Goal: Check status: Check status

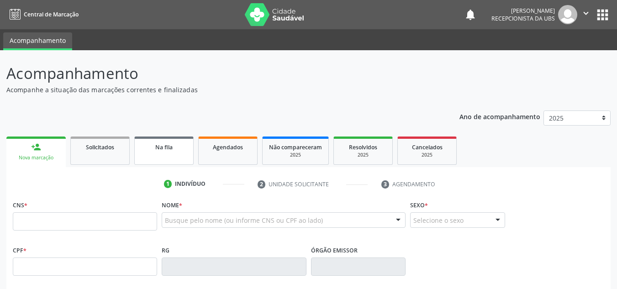
click at [154, 147] on div "Na fila" at bounding box center [164, 147] width 46 height 10
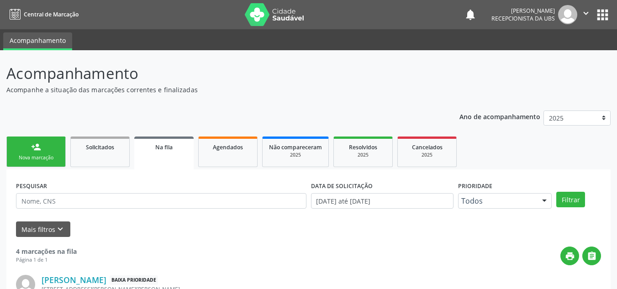
click at [269, 44] on ul "Acompanhamento" at bounding box center [308, 39] width 617 height 21
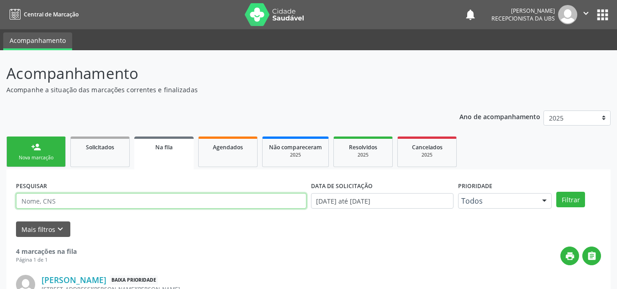
click at [76, 202] on input "text" at bounding box center [161, 201] width 290 height 16
click at [88, 201] on input "text" at bounding box center [161, 201] width 290 height 16
drag, startPoint x: 103, startPoint y: 202, endPoint x: 0, endPoint y: 202, distance: 102.7
type input "[PERSON_NAME]"
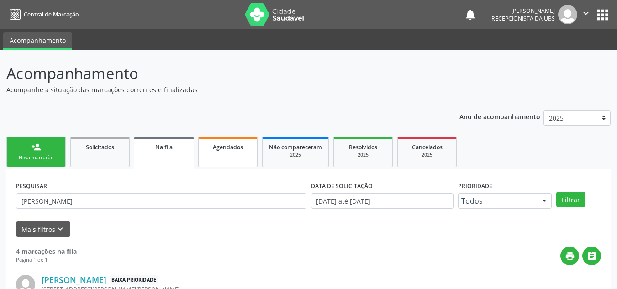
click at [220, 146] on span "Agendados" at bounding box center [228, 147] width 30 height 8
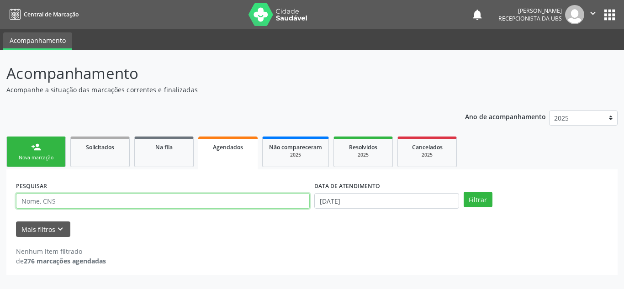
click at [142, 200] on input "text" at bounding box center [163, 201] width 294 height 16
type input "[PERSON_NAME]"
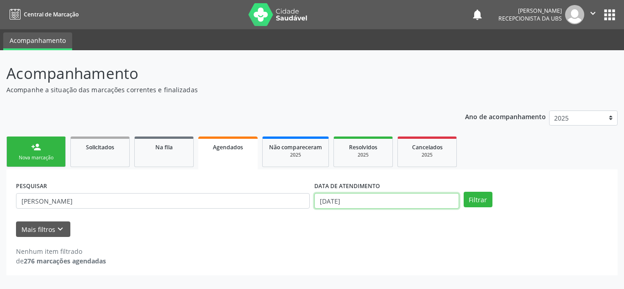
click at [361, 200] on input "[DATE]" at bounding box center [386, 201] width 145 height 16
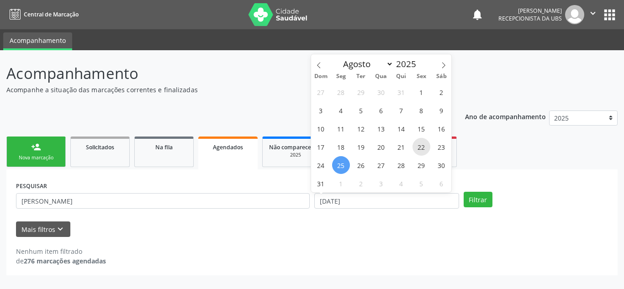
click at [416, 149] on span "22" at bounding box center [421, 147] width 18 height 18
type input "[DATE]"
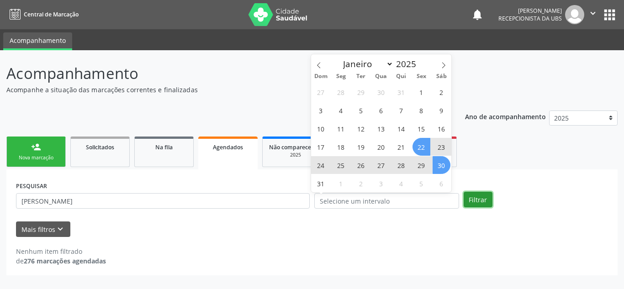
click at [474, 202] on button "Filtrar" at bounding box center [477, 200] width 29 height 16
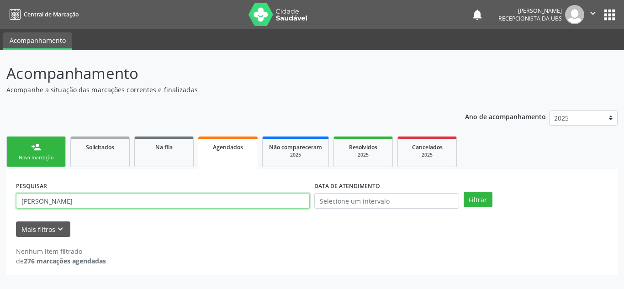
drag, startPoint x: 153, startPoint y: 201, endPoint x: 0, endPoint y: 205, distance: 152.6
click at [0, 205] on div "Acompanhamento Acompanhe a situação das marcações correntes e finalizadas Relat…" at bounding box center [312, 169] width 624 height 239
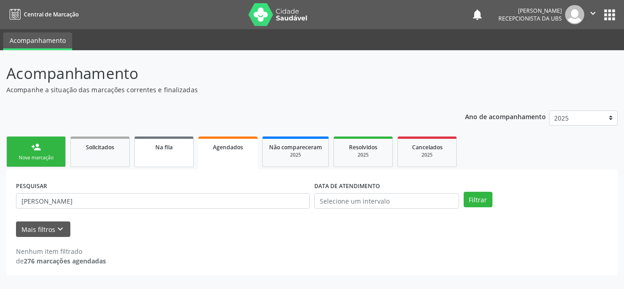
click at [168, 152] on link "Na fila" at bounding box center [163, 152] width 59 height 31
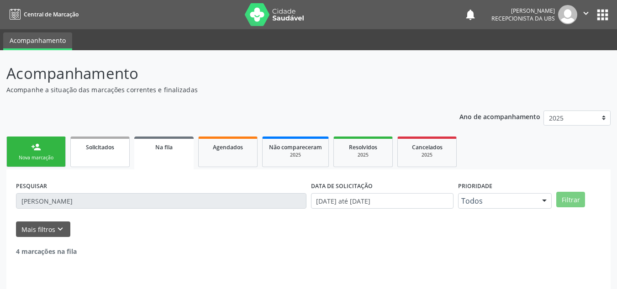
click at [104, 144] on span "Solicitados" at bounding box center [100, 147] width 28 height 8
select select "7"
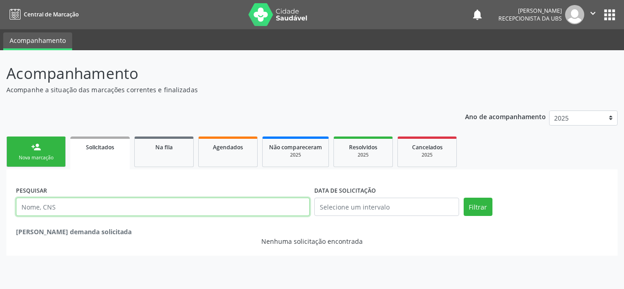
click at [72, 207] on input "text" at bounding box center [163, 207] width 294 height 18
paste input "[PERSON_NAME]"
type input "[PERSON_NAME]"
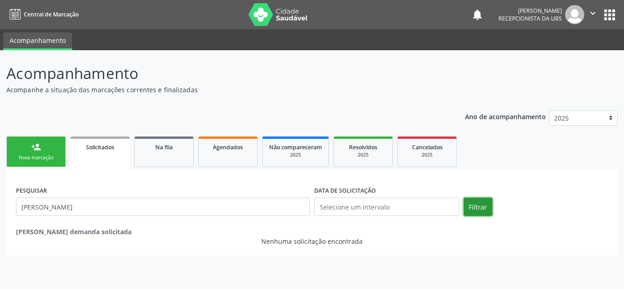
click at [478, 206] on button "Filtrar" at bounding box center [477, 207] width 29 height 18
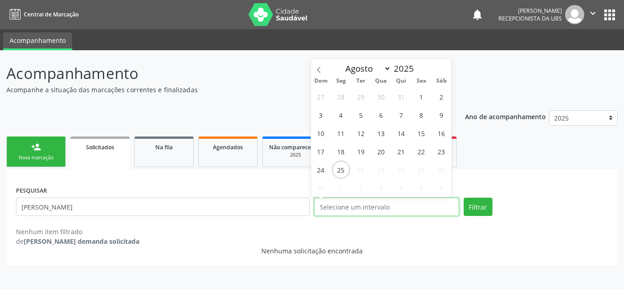
click at [387, 207] on input "text" at bounding box center [386, 207] width 145 height 18
click at [424, 149] on span "22" at bounding box center [421, 151] width 18 height 18
type input "[DATE]"
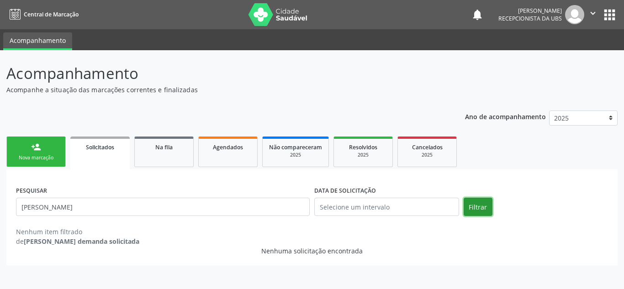
click at [471, 212] on button "Filtrar" at bounding box center [477, 207] width 29 height 18
click at [159, 151] on div "Na fila" at bounding box center [164, 147] width 46 height 10
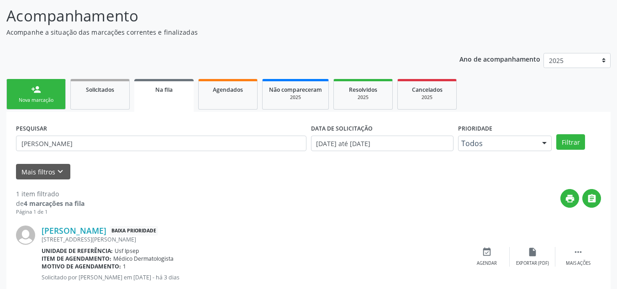
scroll to position [82, 0]
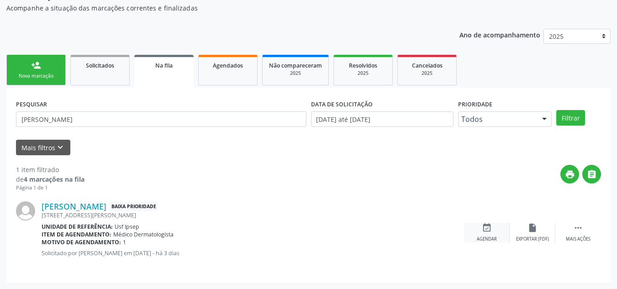
click at [498, 230] on div "event_available Agendar" at bounding box center [487, 233] width 46 height 20
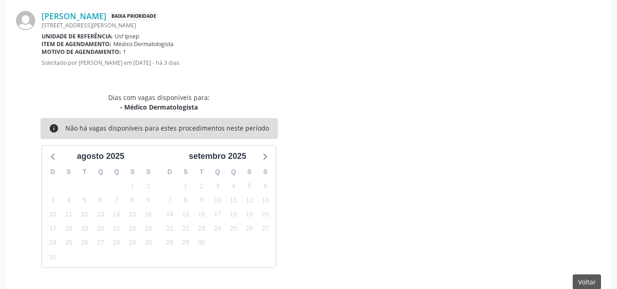
scroll to position [213, 0]
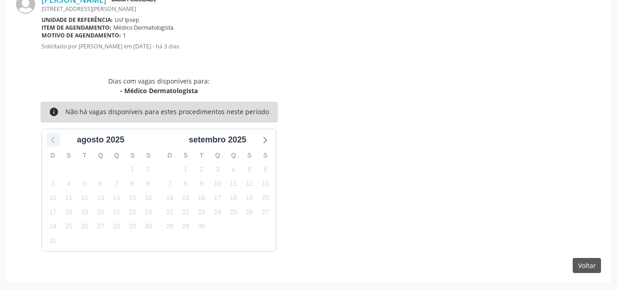
click at [57, 142] on icon at bounding box center [53, 140] width 12 height 12
click at [269, 138] on icon at bounding box center [264, 140] width 12 height 12
click at [596, 266] on button "Voltar" at bounding box center [587, 266] width 28 height 16
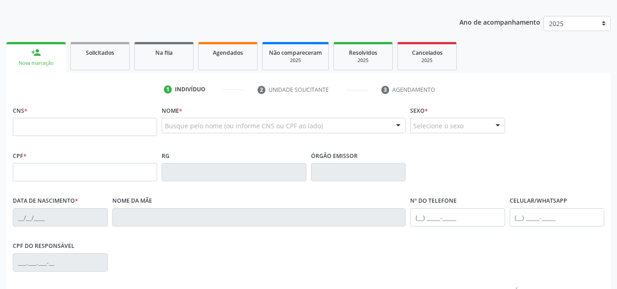
scroll to position [69, 0]
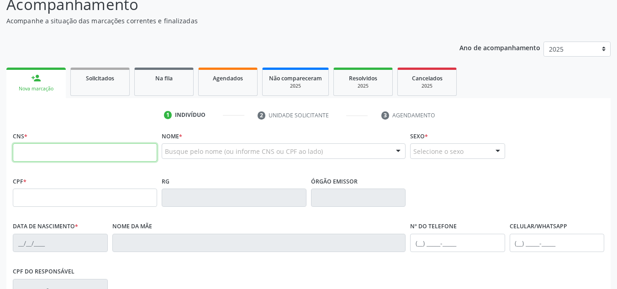
click at [79, 149] on input "text" at bounding box center [85, 152] width 144 height 18
paste input "text"
click at [90, 147] on input "text" at bounding box center [85, 152] width 144 height 18
